Goal: Task Accomplishment & Management: Use online tool/utility

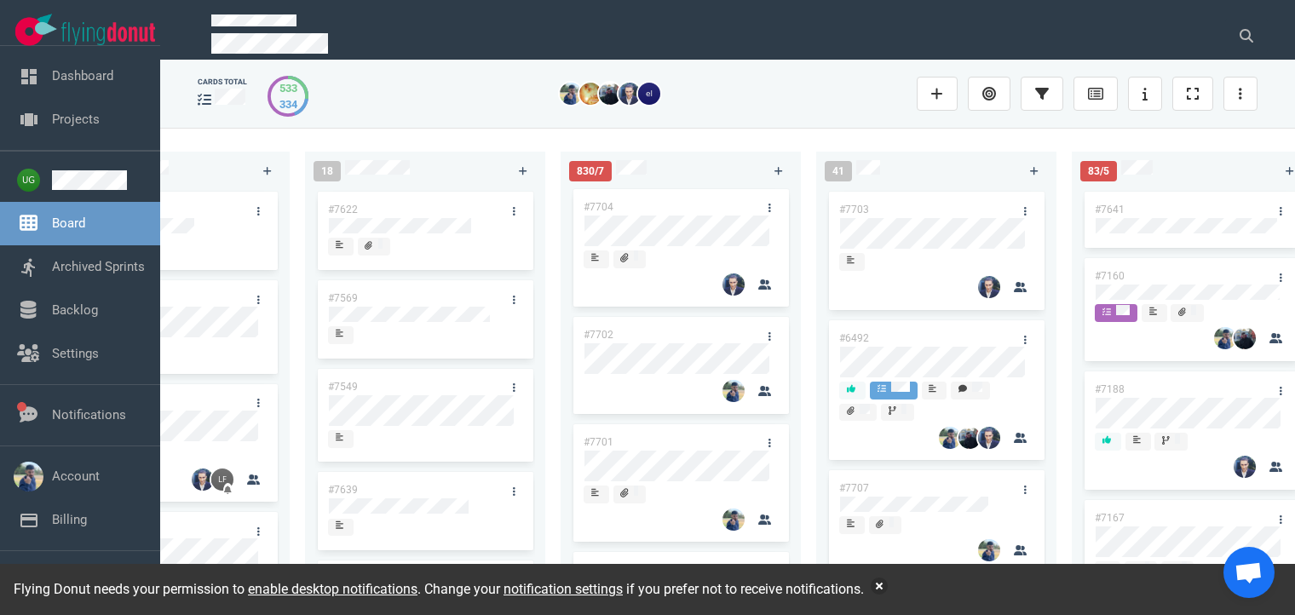
scroll to position [224, 0]
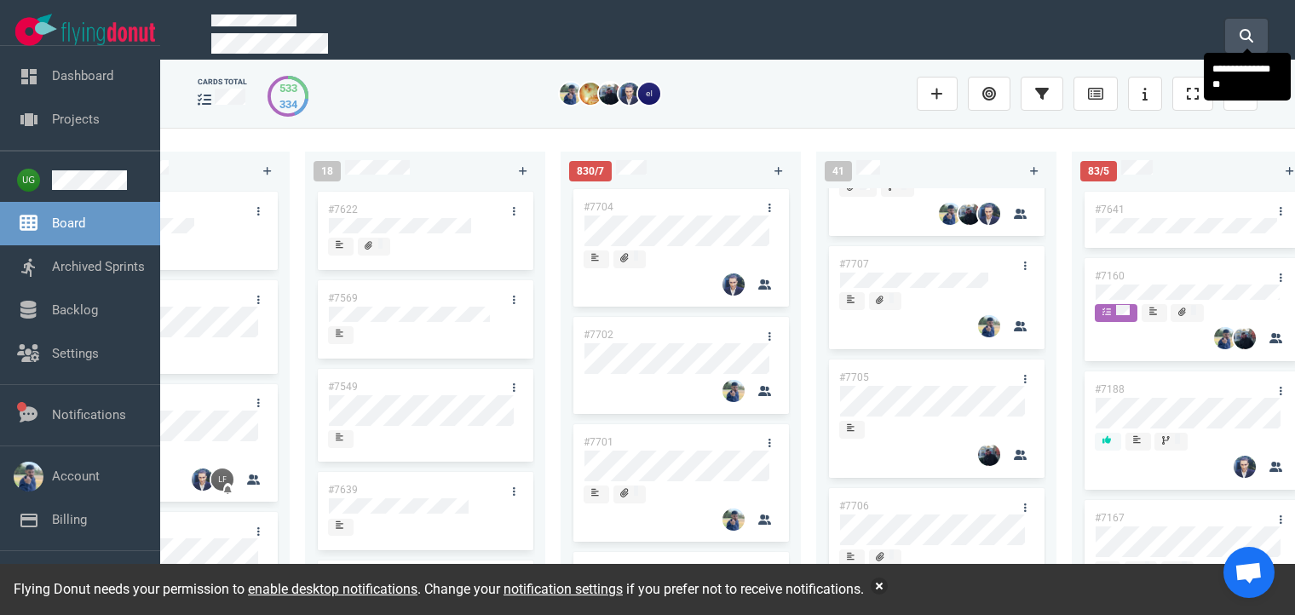
click at [1254, 45] on button at bounding box center [1246, 36] width 43 height 34
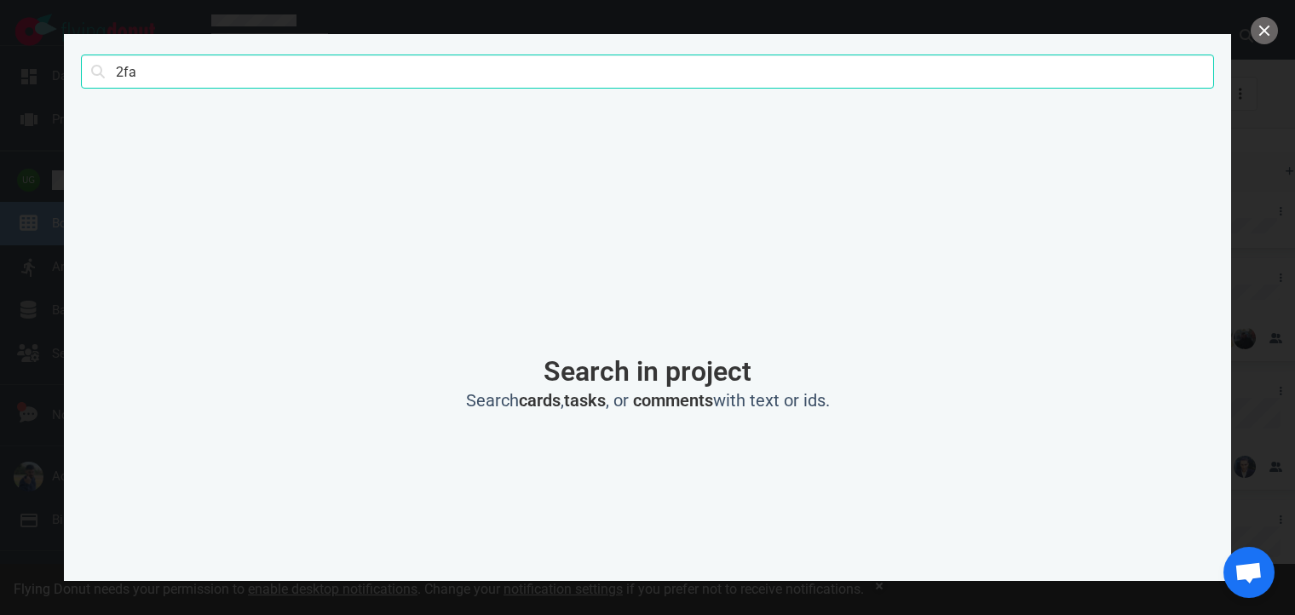
drag, startPoint x: 770, startPoint y: 83, endPoint x: 107, endPoint y: 44, distance: 663.8
click at [107, 44] on div "2fa Search" at bounding box center [647, 72] width 1133 height 77
type input "slj"
click button "Search" at bounding box center [0, 0] width 0 height 0
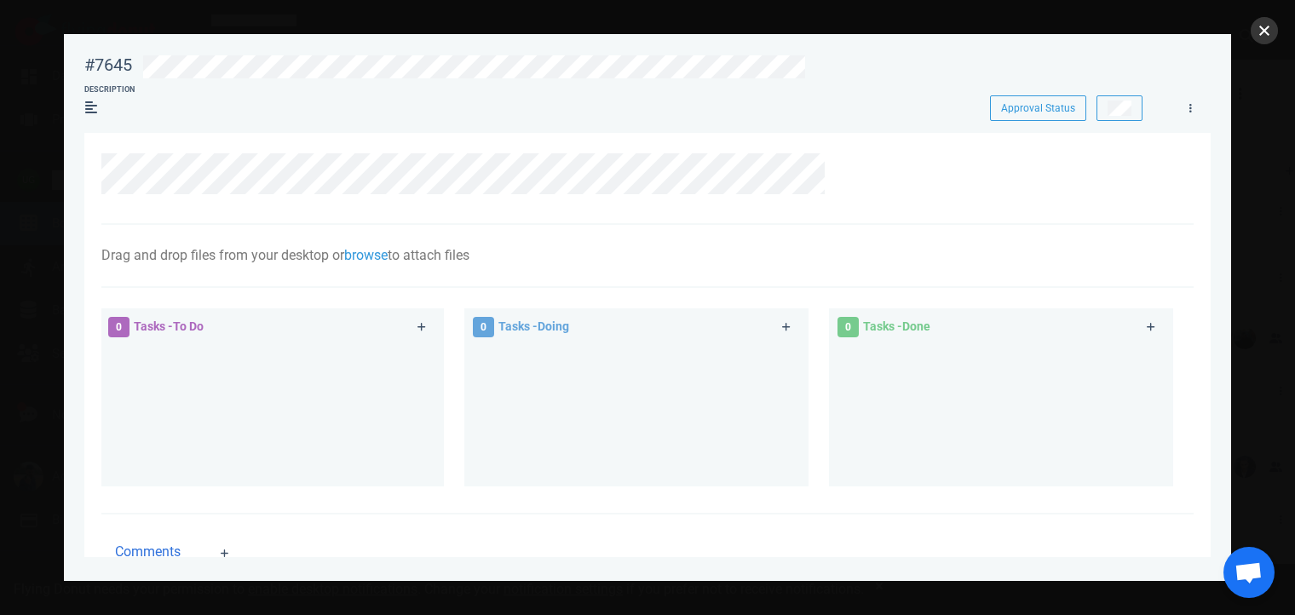
click at [1272, 28] on button "close" at bounding box center [1263, 30] width 27 height 27
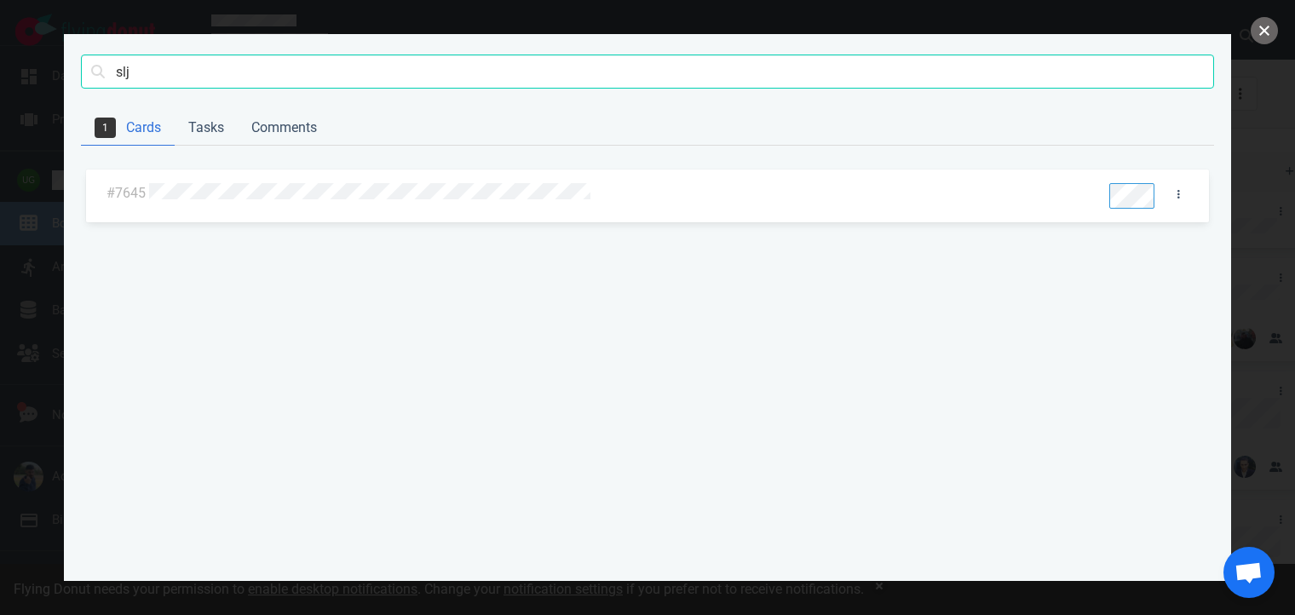
click at [1272, 28] on button "close" at bounding box center [1263, 30] width 27 height 27
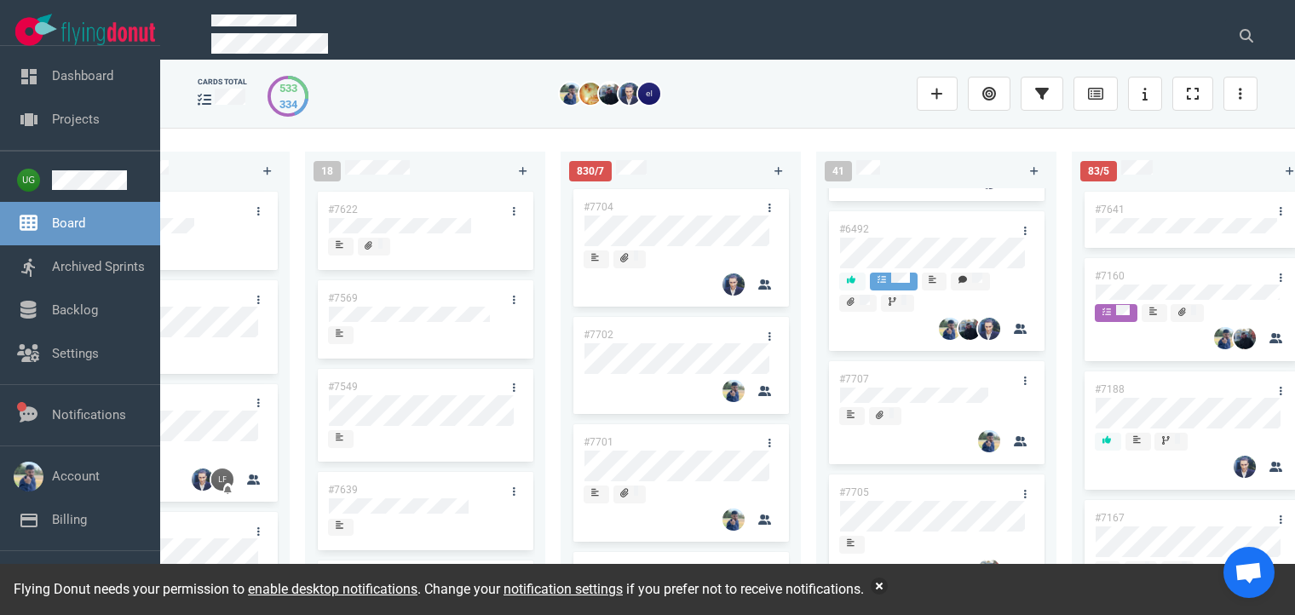
scroll to position [102, 0]
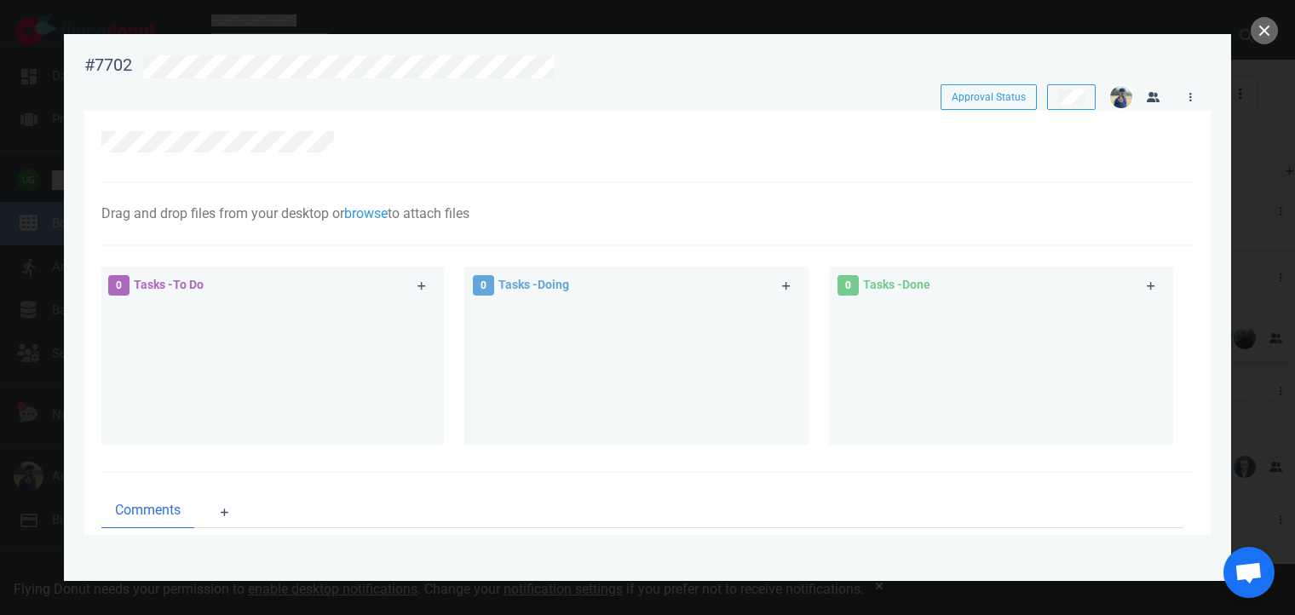
click at [847, 205] on div "Drag and drop files from your desktop or browse to attach files Attach Files Co…" at bounding box center [642, 214] width 1082 height 20
click at [1261, 32] on button "close" at bounding box center [1263, 30] width 27 height 27
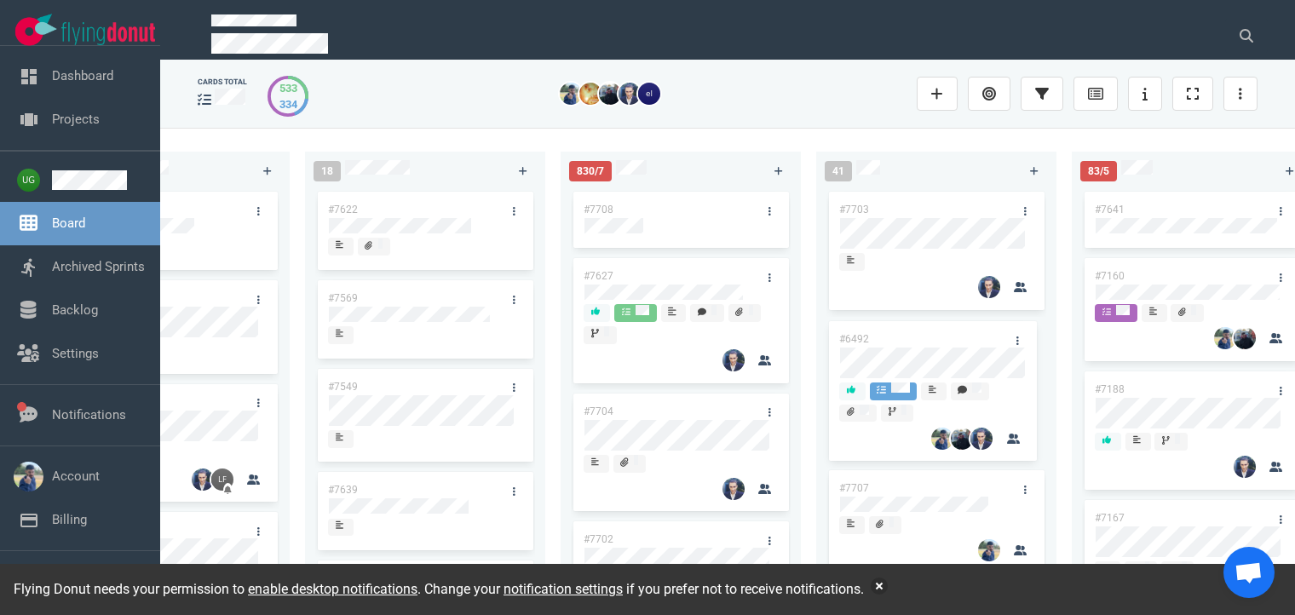
click at [888, 441] on div "#7703 #6492 #7707 #7705 #7706 #7691 #7692 #7279 #7583 #6492" at bounding box center [936, 383] width 220 height 390
click at [814, 406] on div "830/7 #7708 #7627 #7704 #7702 #7701 #7699 #7271" at bounding box center [688, 371] width 256 height 460
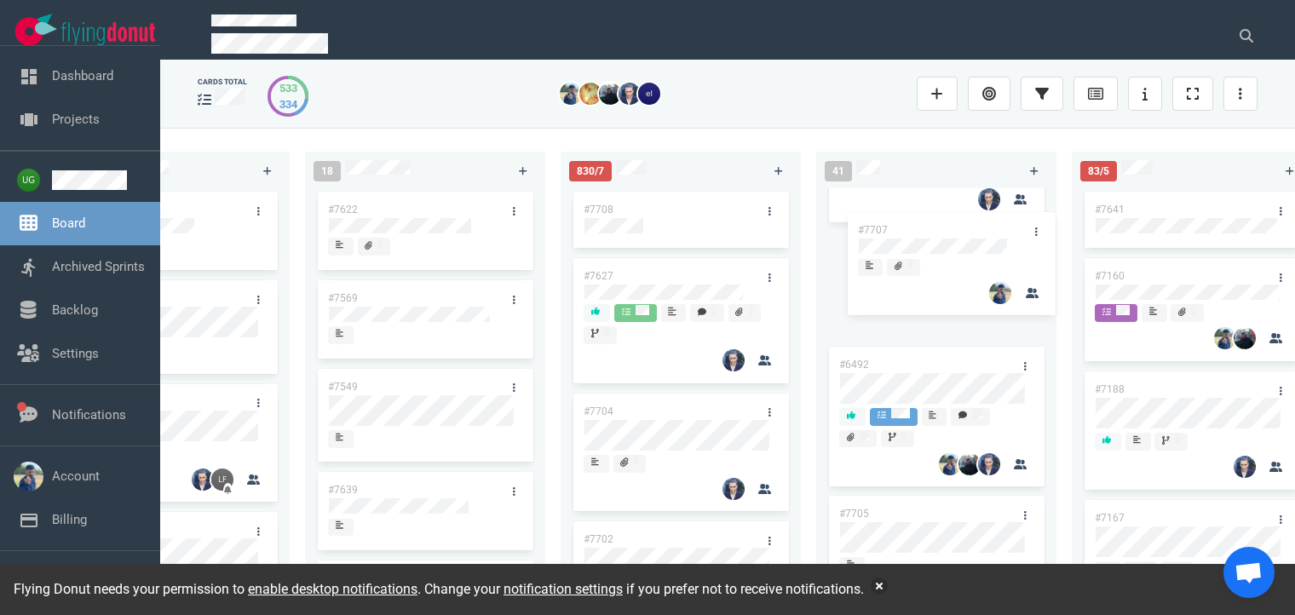
scroll to position [87, 0]
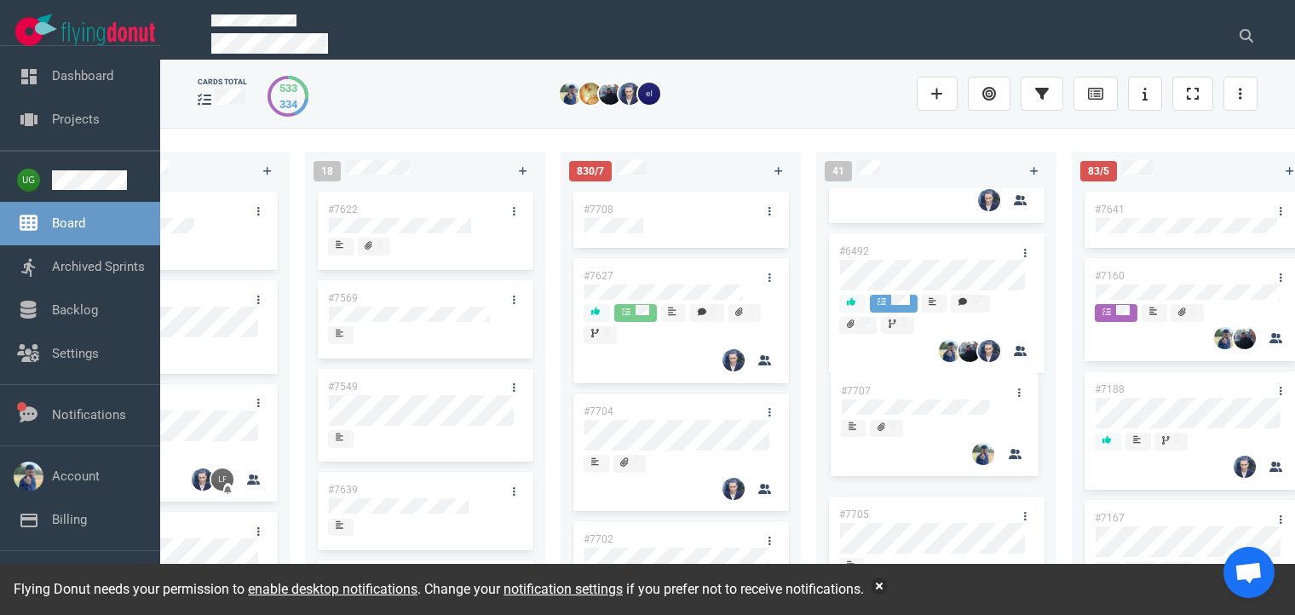
drag, startPoint x: 939, startPoint y: 529, endPoint x: 940, endPoint y: 454, distance: 75.0
click at [940, 454] on div "#7703 #6492 #7707 #7705 #7706 #7691 #7692 #7279 #7583 #7707" at bounding box center [936, 296] width 220 height 390
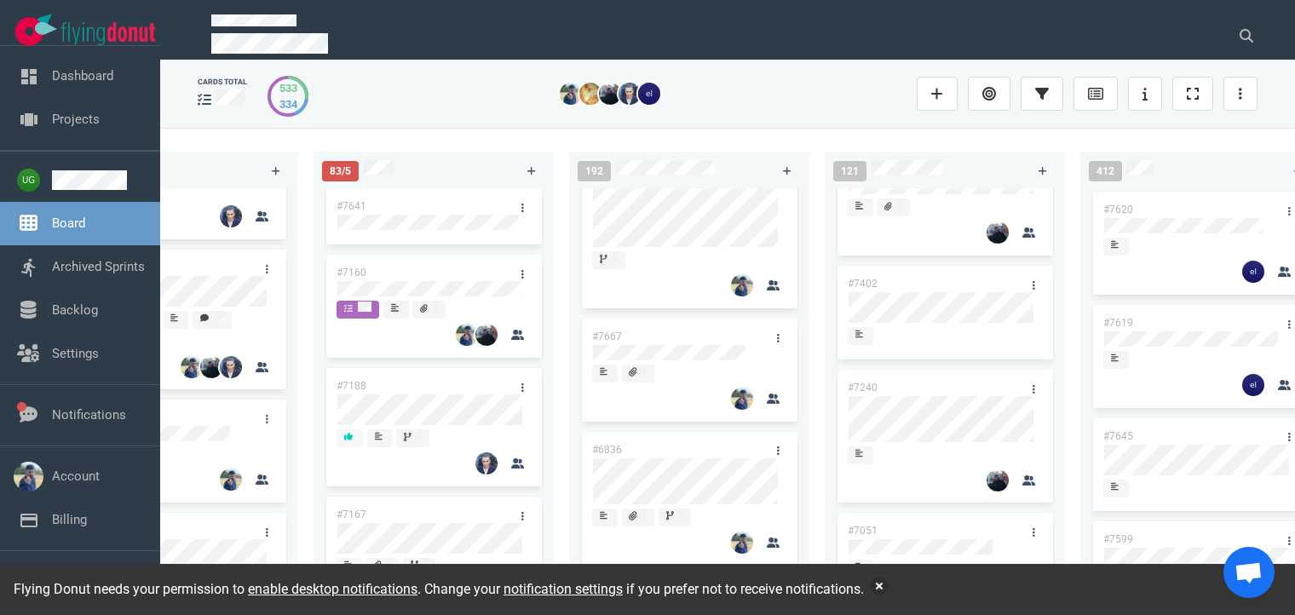
scroll to position [34, 0]
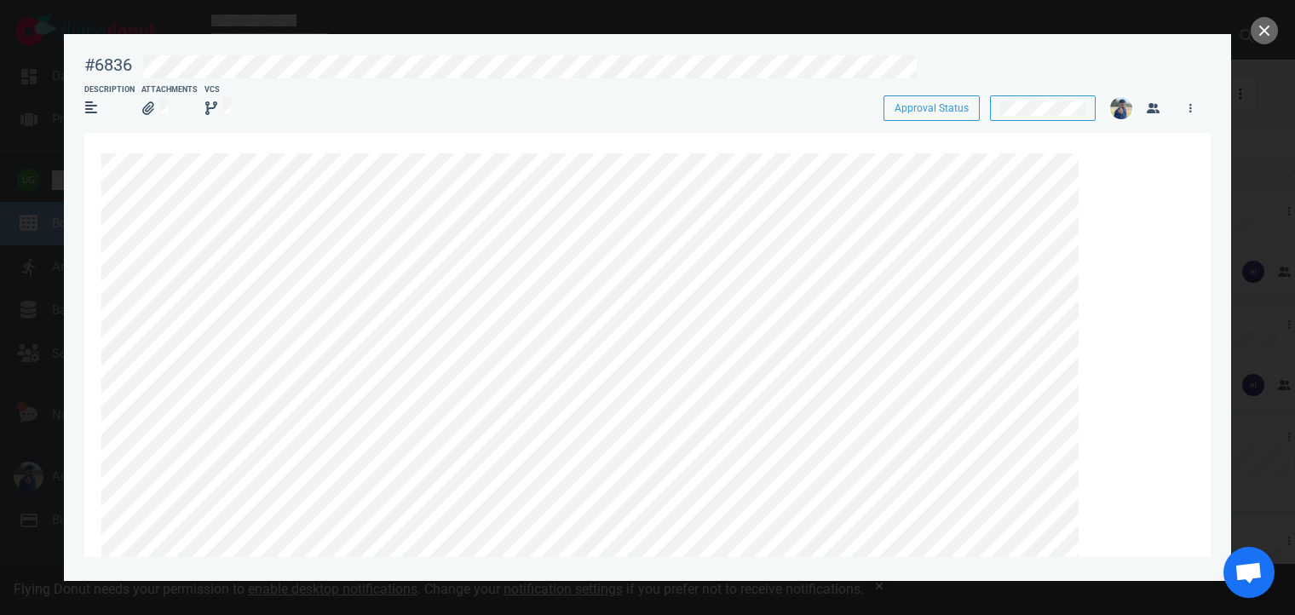
click at [118, 135] on div at bounding box center [647, 378] width 1092 height 491
click at [1094, 147] on icon at bounding box center [1095, 143] width 10 height 10
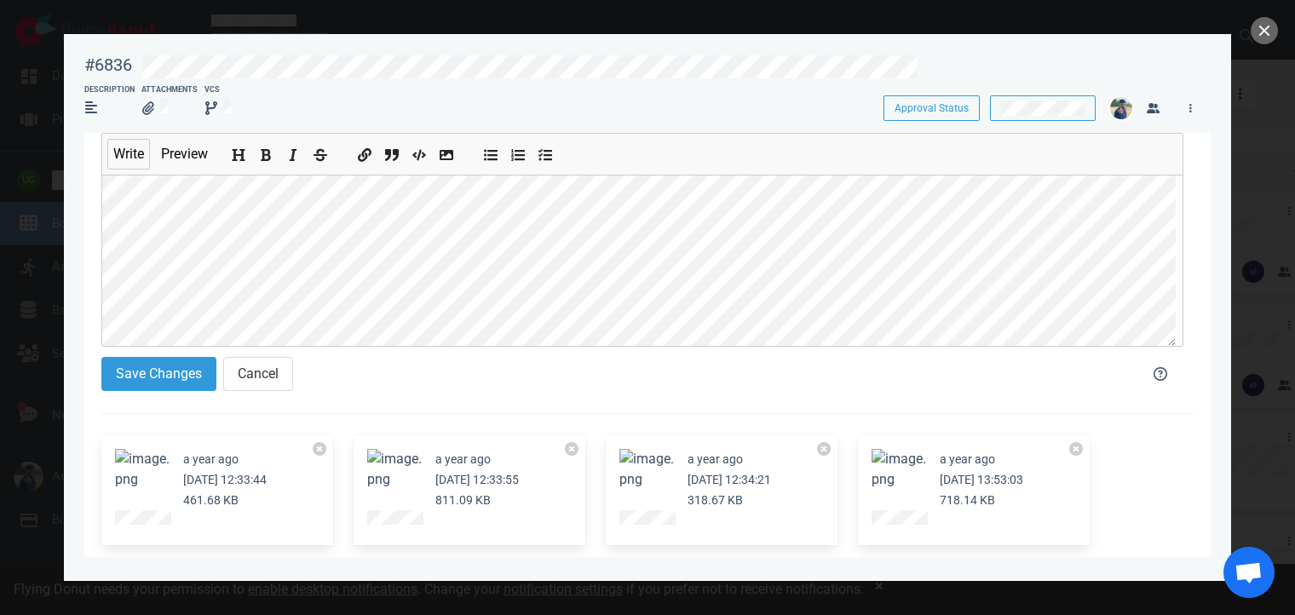
scroll to position [26, 0]
click at [188, 364] on button "Save Changes" at bounding box center [158, 374] width 115 height 34
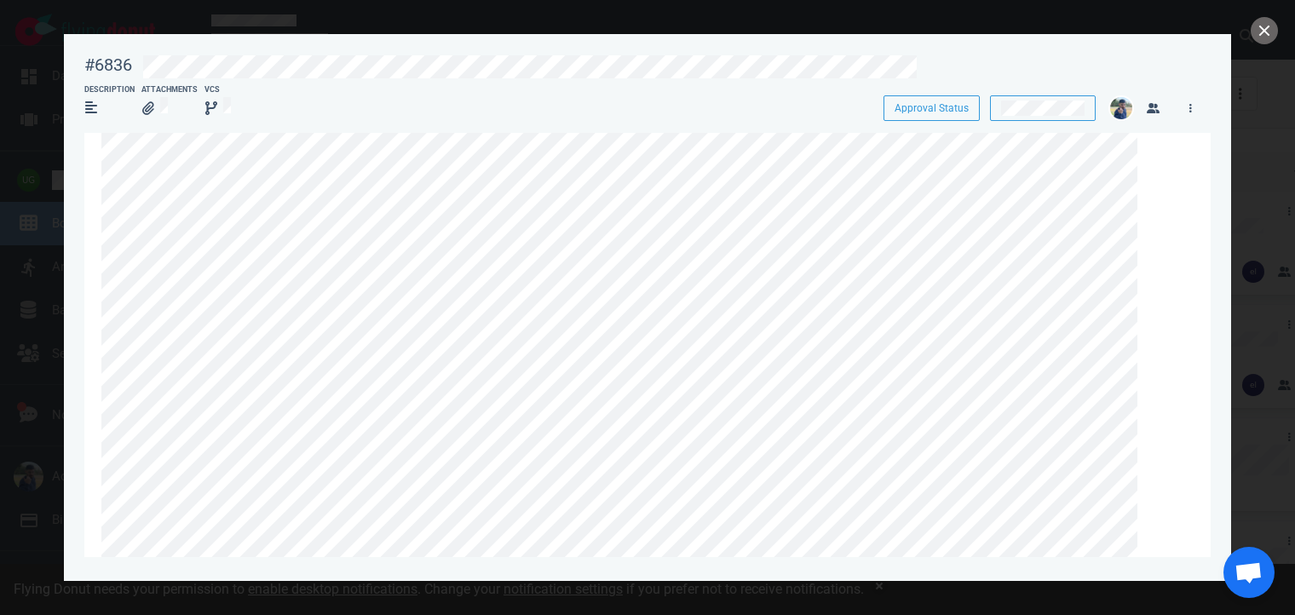
click at [195, 129] on div "#6836 Approval Status Description Attachments VCS Approval Status a year ago [D…" at bounding box center [647, 295] width 1126 height 503
click at [1259, 35] on button "close" at bounding box center [1263, 30] width 27 height 27
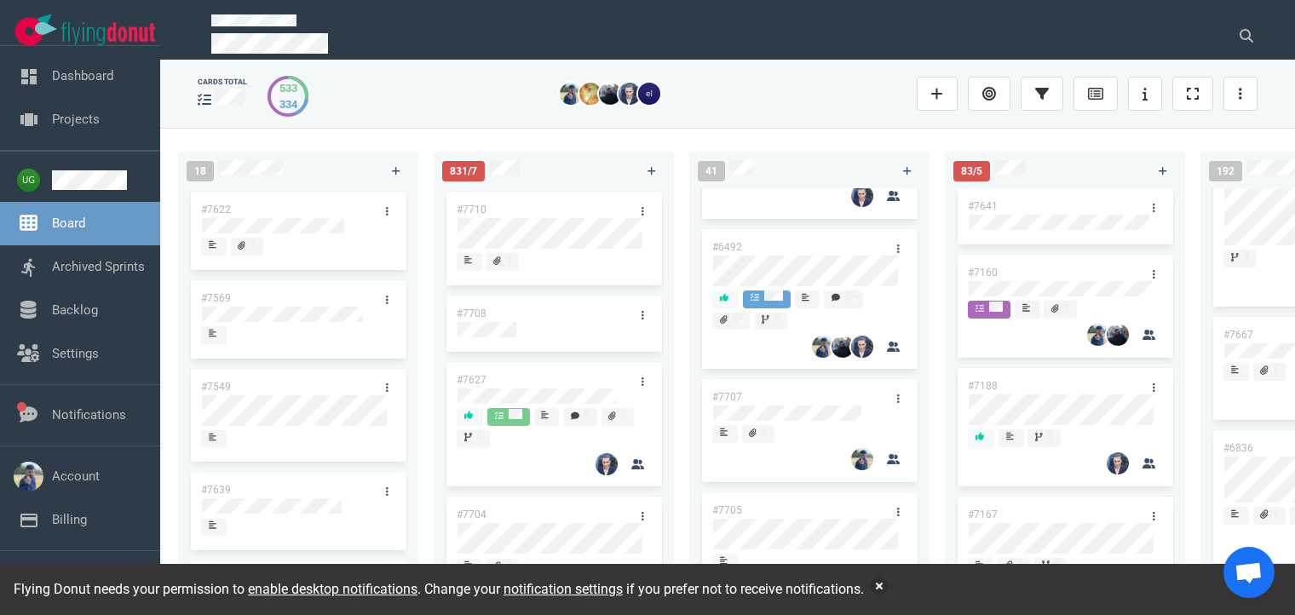
scroll to position [41, 0]
